Goal: Task Accomplishment & Management: Use online tool/utility

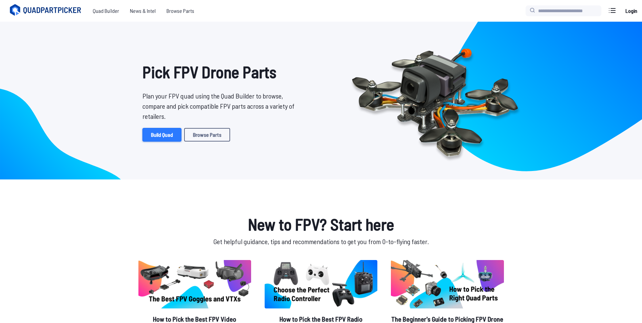
click at [156, 135] on link "Build Quad" at bounding box center [161, 135] width 39 height 14
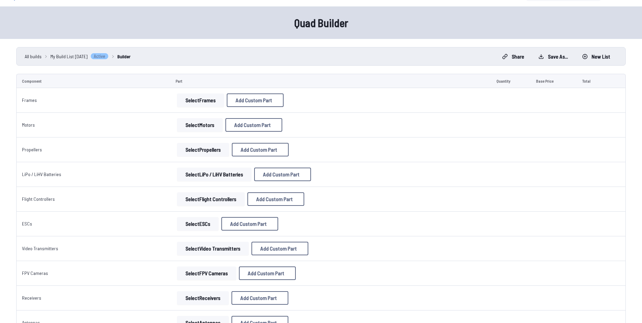
scroll to position [34, 0]
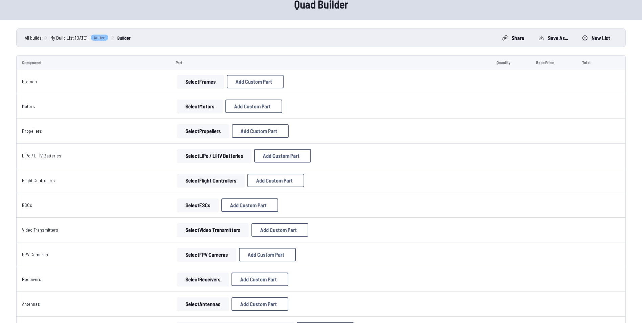
click at [195, 82] on button "Select Frames" at bounding box center [200, 82] width 47 height 14
click at [202, 82] on button "Select Frames" at bounding box center [200, 82] width 47 height 14
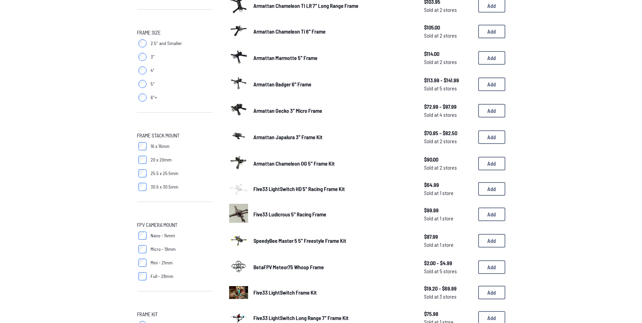
scroll to position [181, 0]
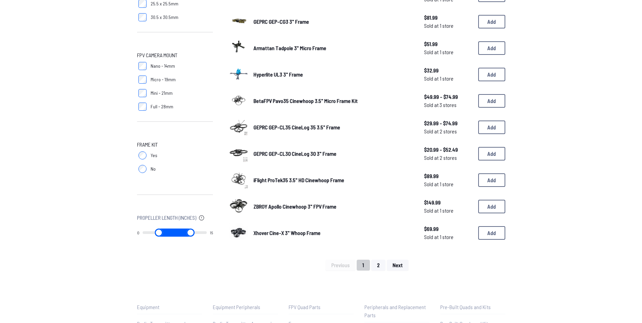
scroll to position [372, 0]
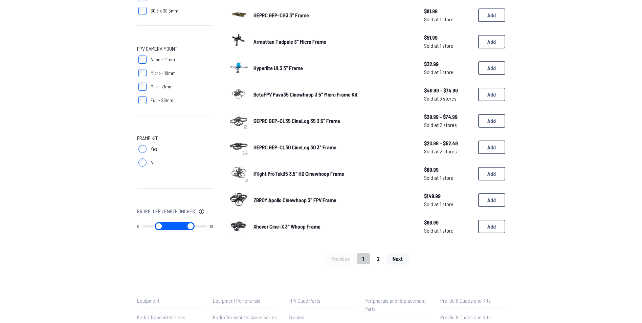
click at [374, 256] on button "2" at bounding box center [378, 258] width 14 height 11
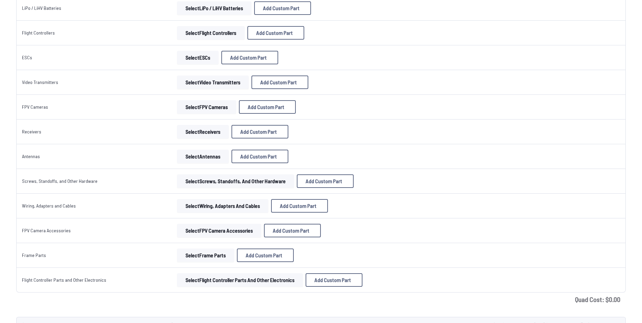
scroll to position [34, 0]
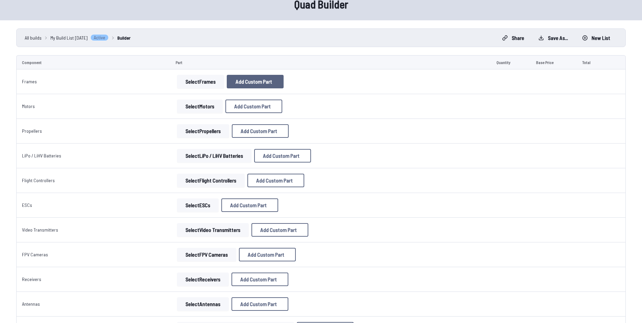
click at [267, 85] on button "Add Custom Part" at bounding box center [255, 82] width 57 height 14
select select "**********"
click at [389, 69] on icon at bounding box center [387, 70] width 3 height 3
drag, startPoint x: 335, startPoint y: 93, endPoint x: 298, endPoint y: 75, distance: 40.7
click at [300, 75] on div "Select Frames Add Custom Part Add Custom Part Part name* Enter a name for this …" at bounding box center [331, 82] width 310 height 14
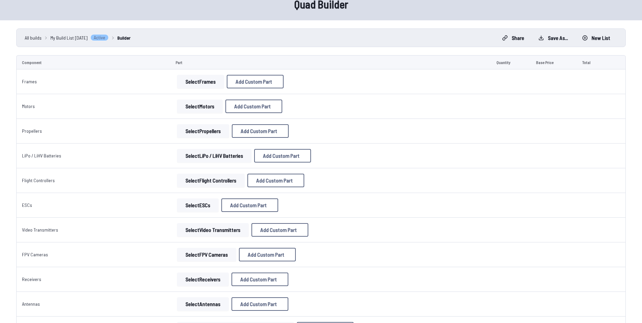
click at [194, 82] on button "Select Frames" at bounding box center [200, 82] width 47 height 14
click at [195, 80] on button "Select Frames" at bounding box center [200, 82] width 47 height 14
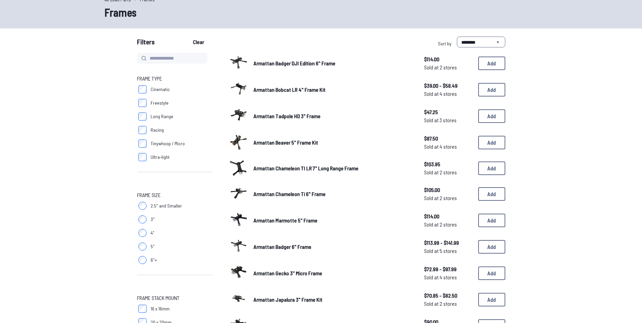
scroll to position [12, 0]
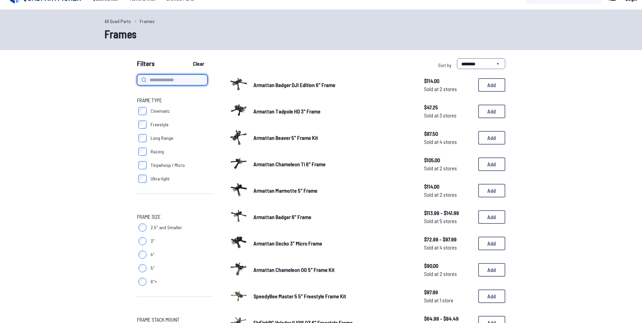
click at [162, 76] on input at bounding box center [172, 79] width 70 height 11
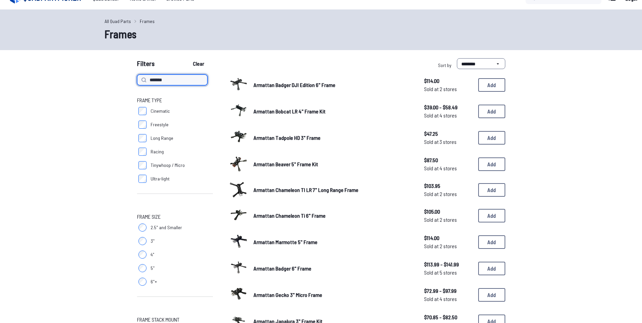
type input "*******"
click at [187, 58] on button "Clear" at bounding box center [198, 63] width 23 height 11
type input "*******"
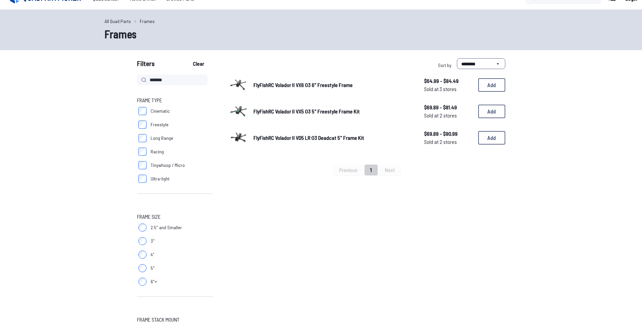
click at [267, 110] on span "FlyFishRC Volador II VX5 O3 5" Freestyle Frame Kit" at bounding box center [306, 111] width 106 height 6
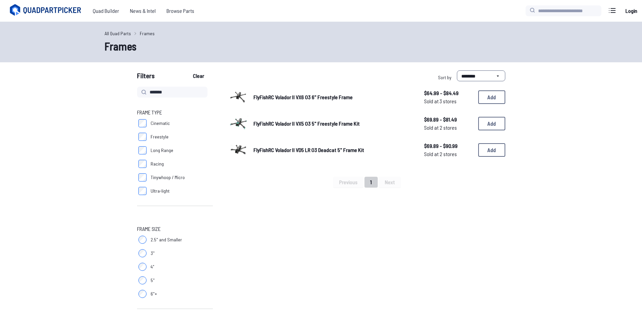
scroll to position [12, 0]
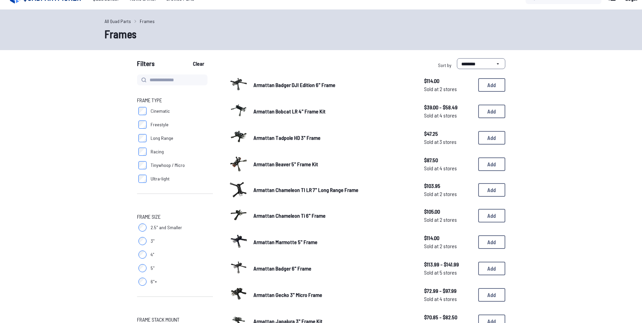
scroll to position [34, 0]
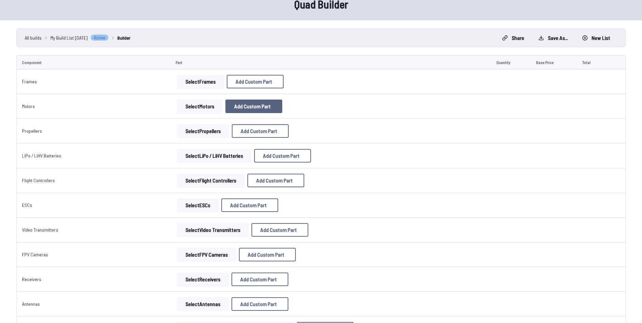
click at [236, 104] on span "Add Custom Part" at bounding box center [252, 106] width 37 height 5
select select "**********"
click at [209, 111] on div "Add Custom Part Part name* Brand / Manufacturer Price * Link Category Cancel Ad…" at bounding box center [323, 161] width 647 height 323
click at [196, 105] on div "Add Custom Part Part name* Brand / Manufacturer Price * Link Category Cancel Ad…" at bounding box center [323, 161] width 647 height 323
click at [402, 60] on div "Add Custom Part" at bounding box center [324, 71] width 156 height 22
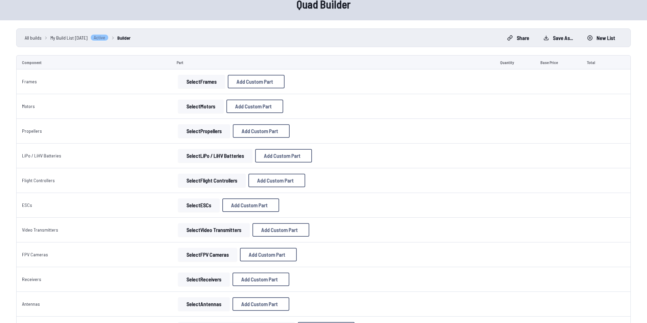
click at [390, 67] on icon at bounding box center [387, 70] width 6 height 6
click at [193, 106] on button "Select Motors" at bounding box center [200, 106] width 46 height 14
click at [193, 104] on button "Select Motors" at bounding box center [200, 106] width 46 height 14
click at [199, 105] on button "Select Motors" at bounding box center [200, 106] width 46 height 14
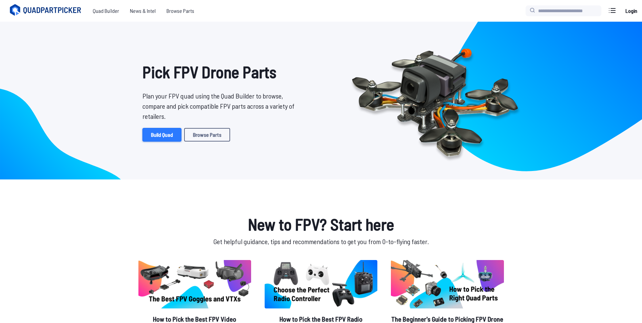
click at [155, 133] on link "Build Quad" at bounding box center [161, 135] width 39 height 14
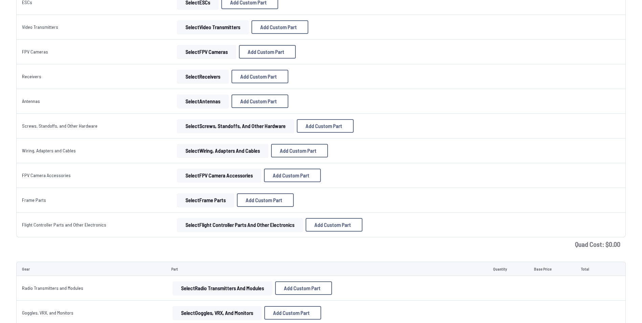
scroll to position [237, 0]
click at [238, 224] on button "Select Flight Controller Parts and Other Electronics" at bounding box center [240, 225] width 126 height 14
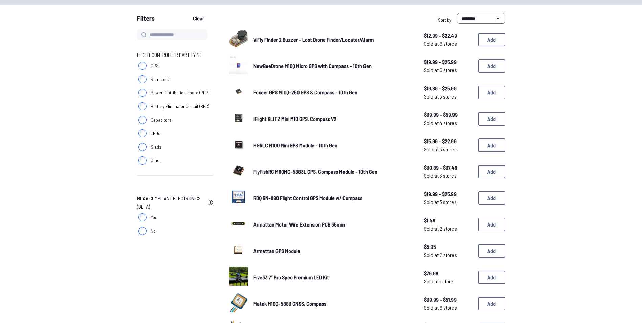
scroll to position [68, 0]
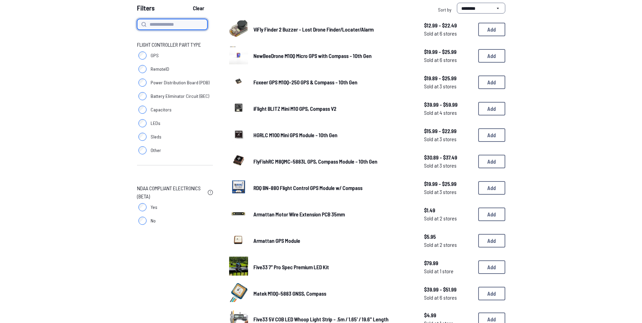
click at [157, 28] on input at bounding box center [172, 24] width 70 height 11
type input "*********"
click at [187, 3] on button "Clear" at bounding box center [198, 8] width 23 height 11
type input "*********"
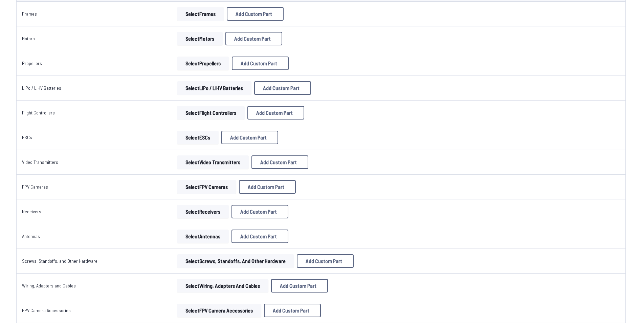
scroll to position [68, 0]
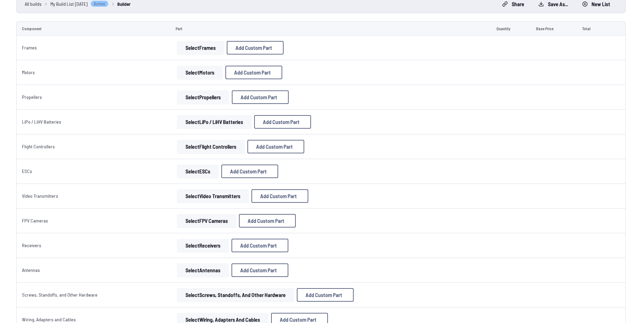
click at [202, 168] on button "Select ESCs" at bounding box center [198, 171] width 42 height 14
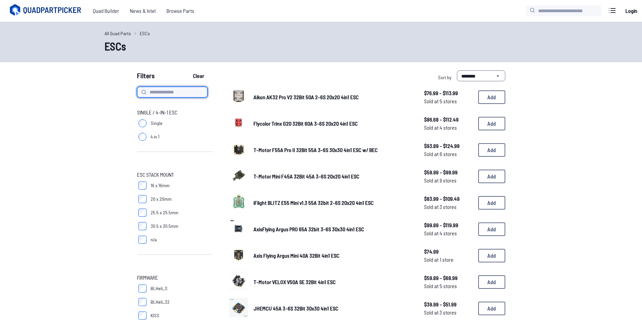
click at [175, 87] on input at bounding box center [172, 92] width 70 height 11
type input "*********"
click at [187, 70] on button "Clear" at bounding box center [198, 75] width 23 height 11
type input "*********"
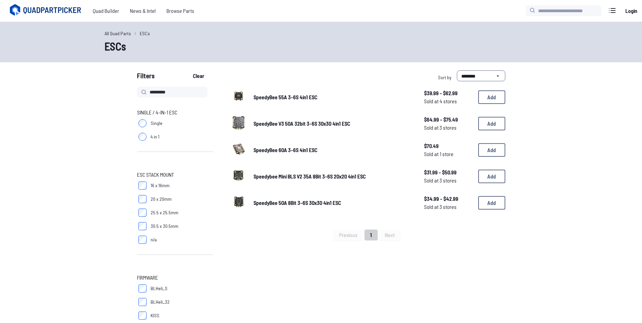
click at [279, 175] on span "Speedybee Mini BLS V2 35A 8Bit 3-6S 20x20 4in1 ESC" at bounding box center [309, 176] width 112 height 6
click at [481, 178] on button "Add" at bounding box center [491, 177] width 27 height 14
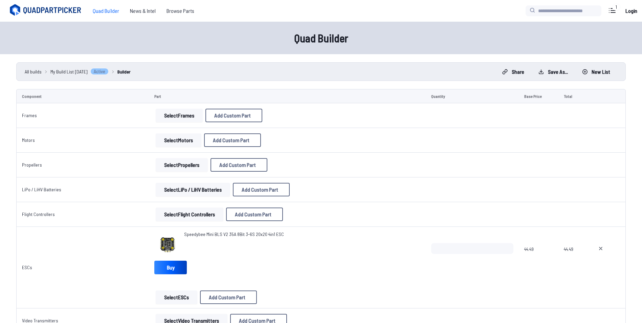
click at [172, 214] on button "Select Flight Controllers" at bounding box center [190, 214] width 68 height 14
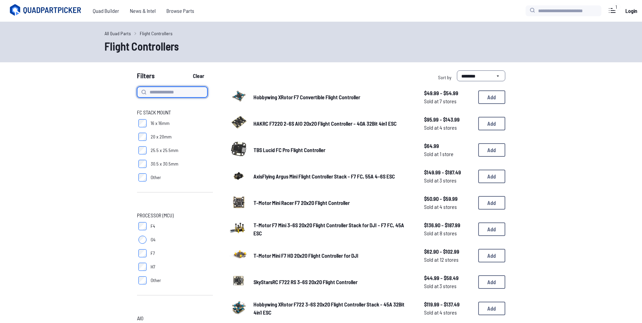
click at [164, 92] on input at bounding box center [172, 92] width 70 height 11
type input "*********"
click at [187, 70] on button "Clear" at bounding box center [198, 75] width 23 height 11
type input "*********"
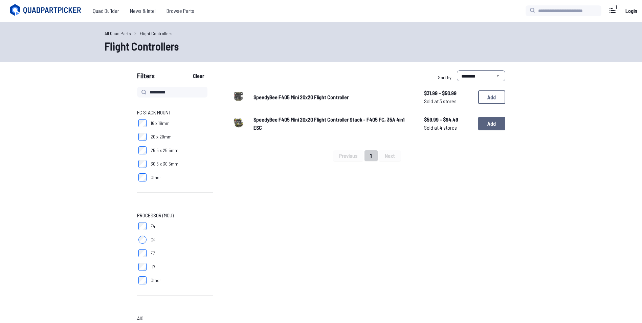
click at [486, 121] on button "Add" at bounding box center [491, 124] width 27 height 14
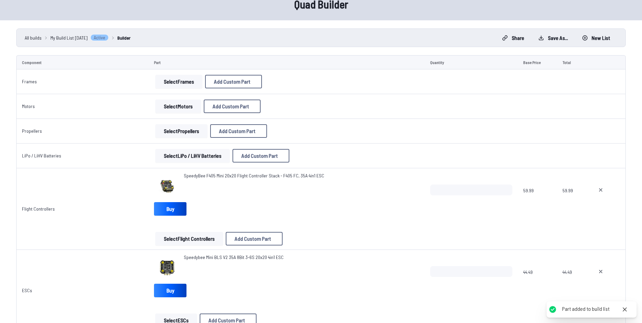
scroll to position [68, 0]
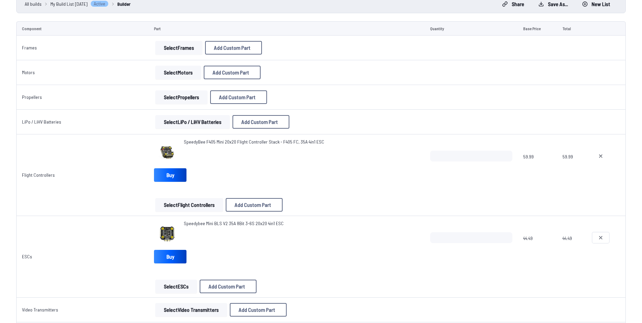
click at [601, 237] on icon at bounding box center [600, 237] width 5 height 5
type textarea "**********"
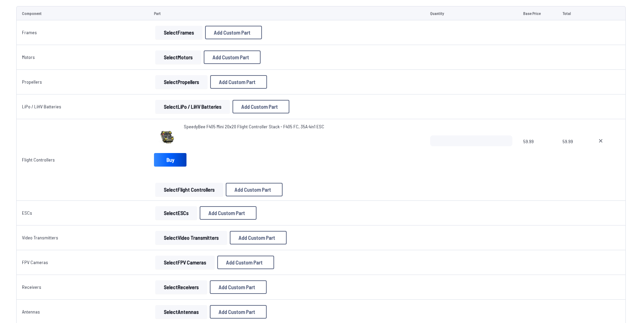
scroll to position [135, 0]
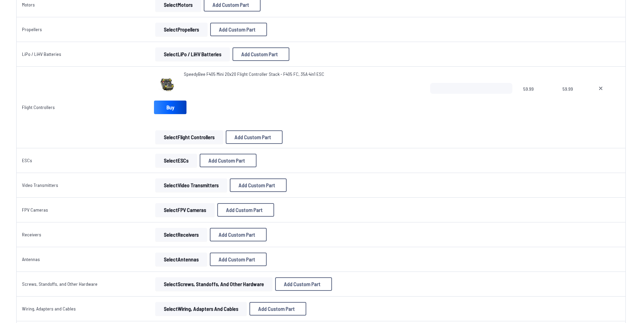
click at [195, 184] on button "Select Video Transmitters" at bounding box center [191, 185] width 72 height 14
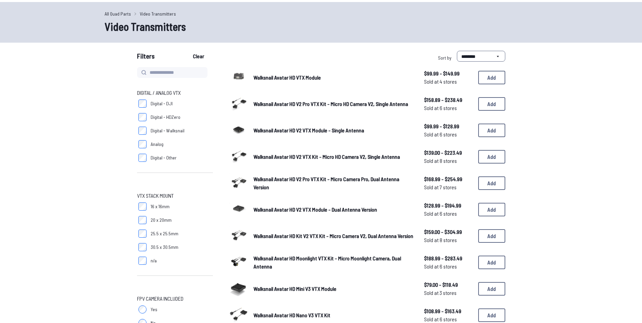
scroll to position [102, 0]
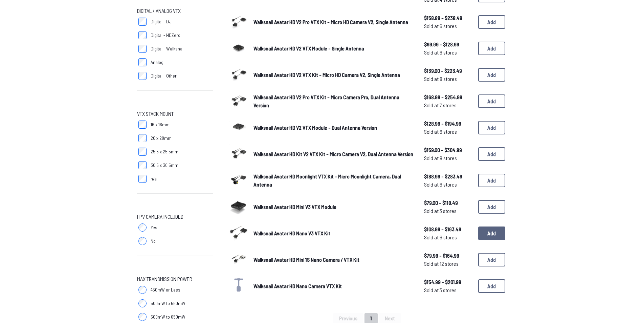
click at [487, 235] on button "Add" at bounding box center [491, 233] width 27 height 14
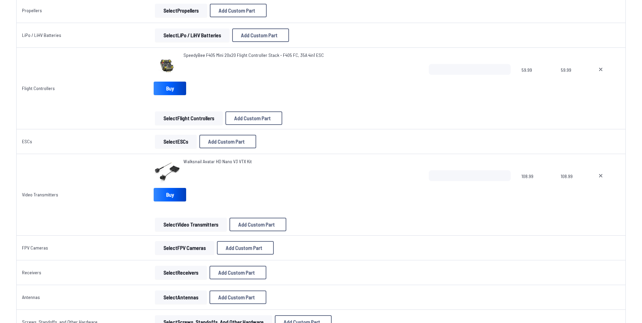
scroll to position [169, 0]
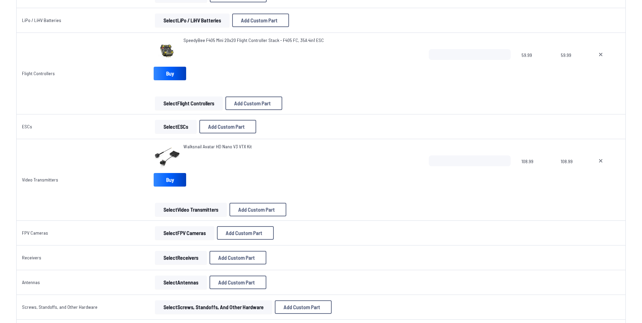
click at [180, 257] on button "Select Receivers" at bounding box center [181, 258] width 52 height 14
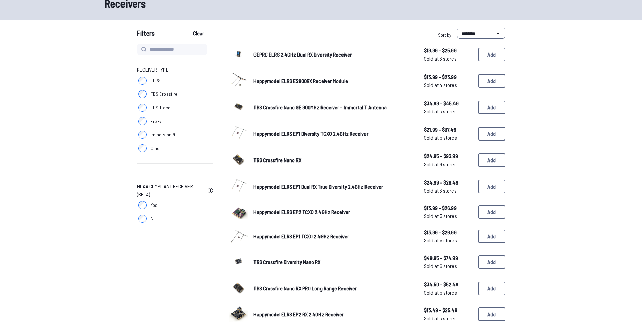
scroll to position [68, 0]
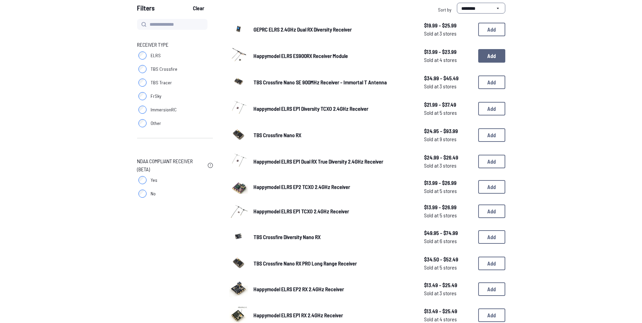
click at [493, 55] on button "Add" at bounding box center [491, 56] width 27 height 14
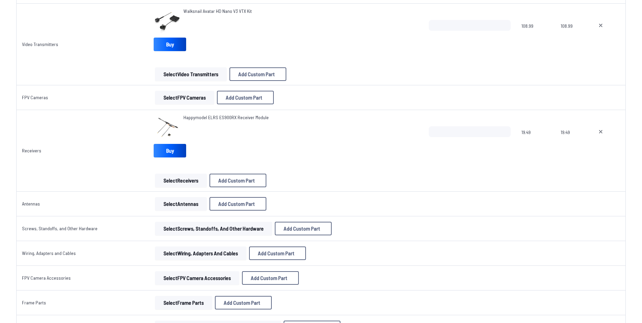
scroll to position [271, 0]
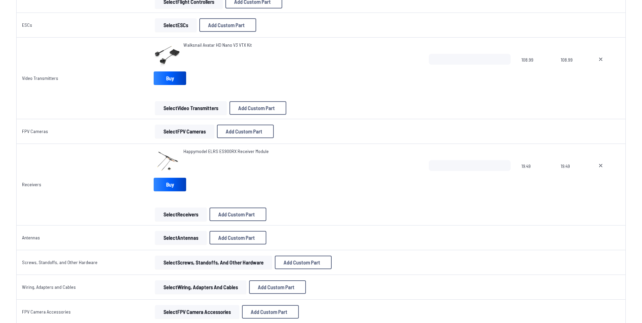
click at [171, 130] on button "Select FPV Cameras" at bounding box center [184, 132] width 59 height 14
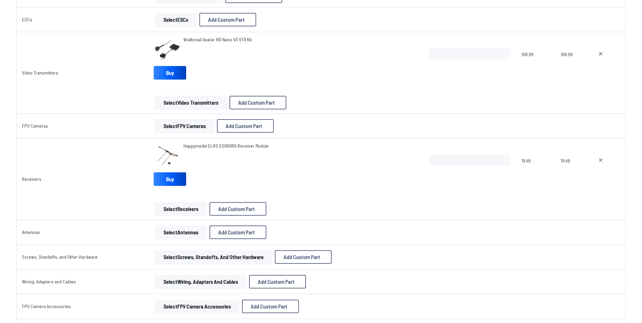
scroll to position [372, 0]
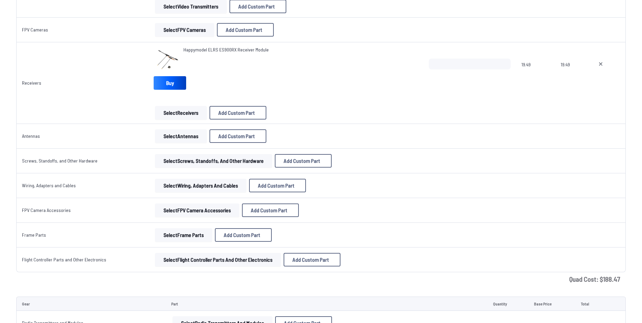
click at [184, 211] on button "Select FPV Camera Accessories" at bounding box center [197, 210] width 84 height 14
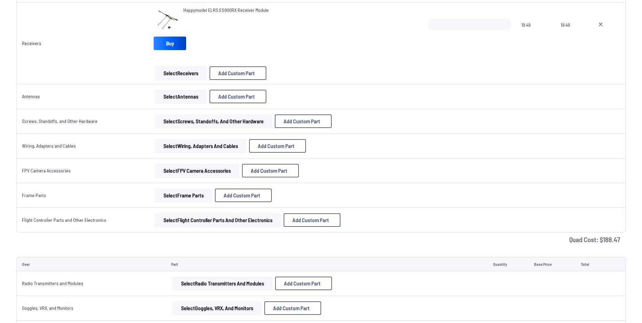
scroll to position [508, 0]
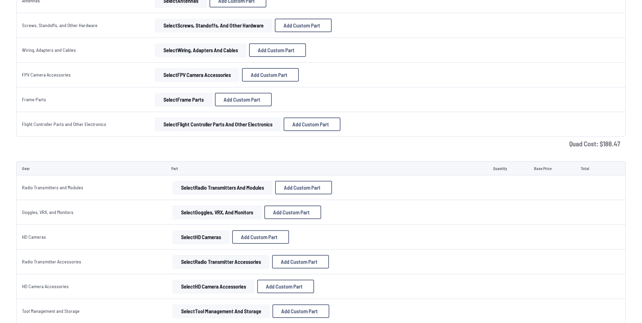
click at [199, 210] on button "Select Goggles, VRX, and Monitors" at bounding box center [217, 212] width 89 height 14
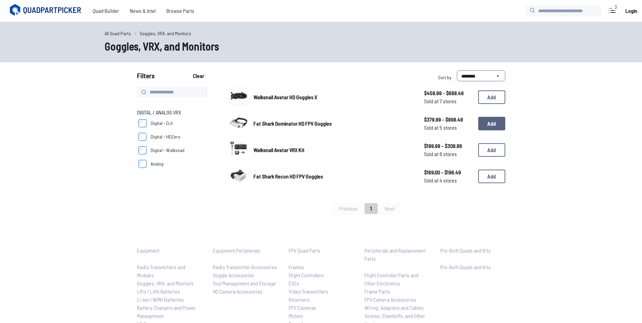
click at [491, 122] on button "Add" at bounding box center [491, 124] width 27 height 14
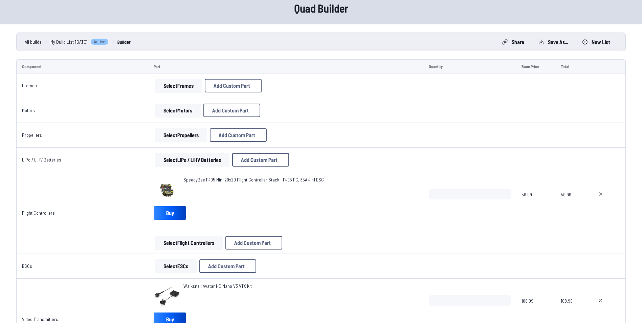
scroll to position [34, 0]
